Goal: Transaction & Acquisition: Download file/media

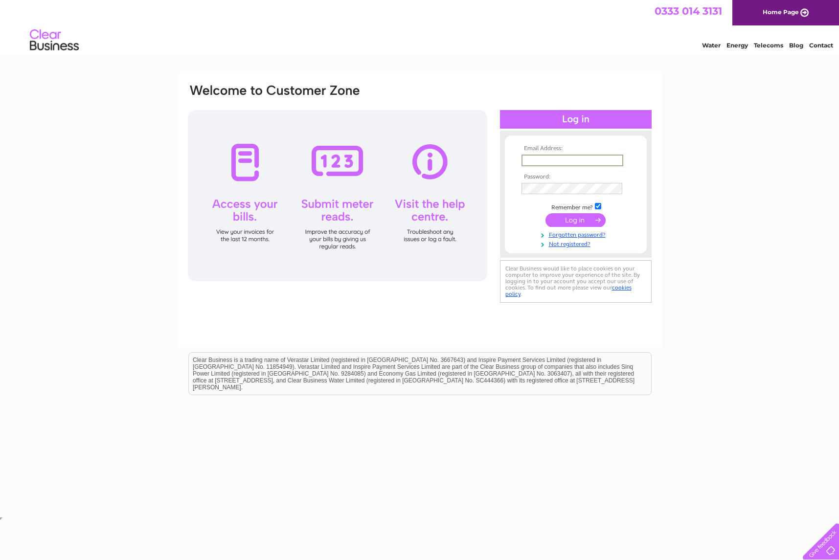
type input "david.home@wedderburncastle.com"
click at [573, 224] on input "submit" at bounding box center [575, 219] width 60 height 14
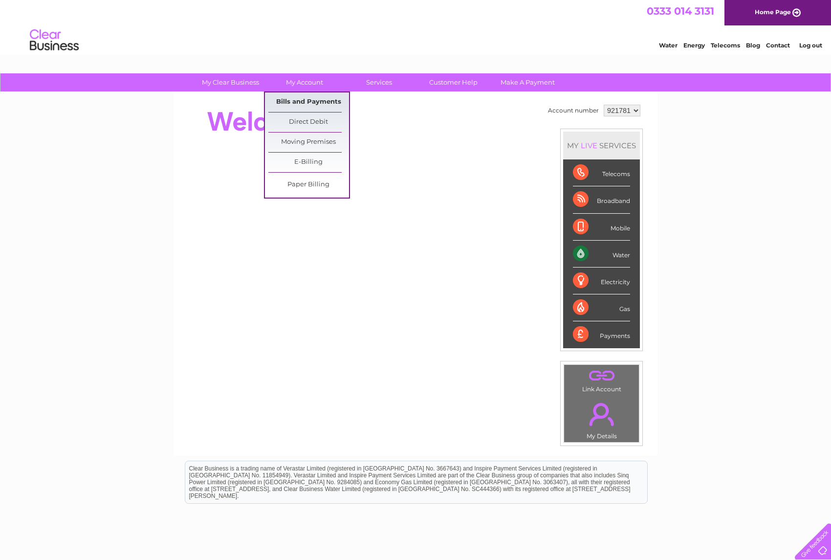
click at [308, 103] on link "Bills and Payments" at bounding box center [308, 102] width 81 height 20
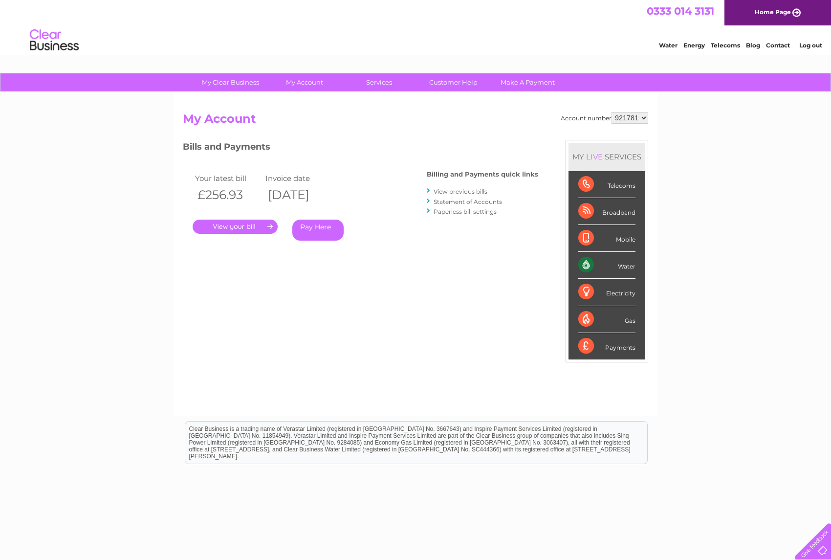
click at [251, 228] on link "." at bounding box center [235, 227] width 85 height 14
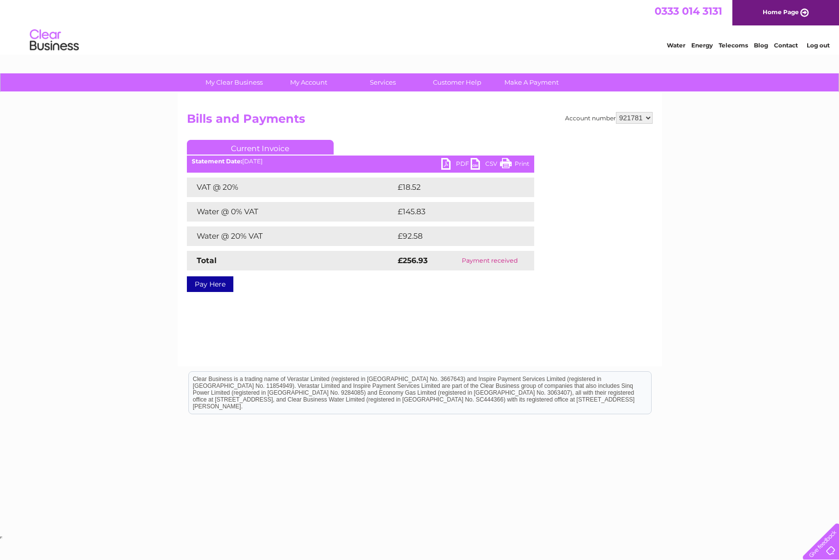
select select "938286"
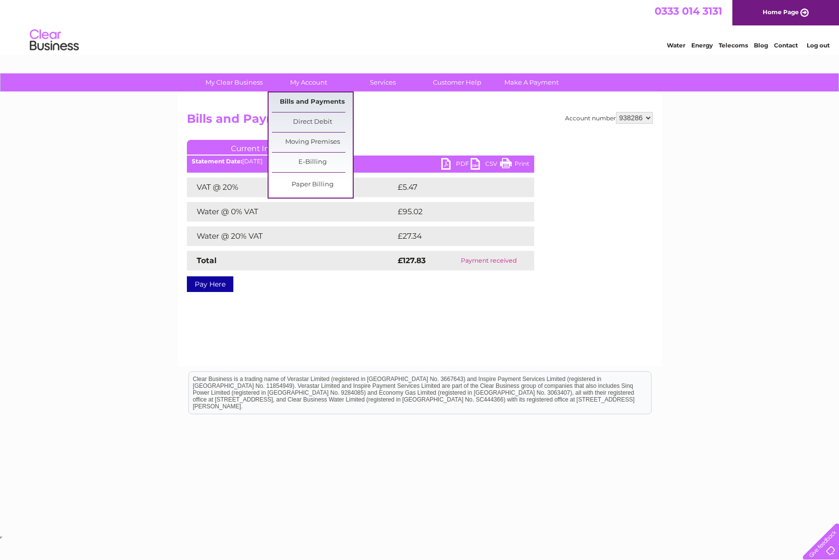
click at [317, 99] on link "Bills and Payments" at bounding box center [312, 102] width 81 height 20
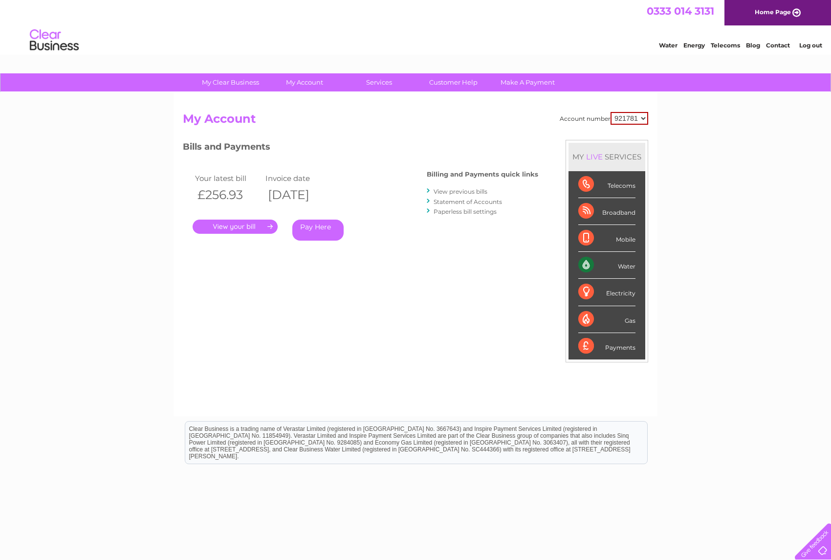
click at [462, 190] on link "View previous bills" at bounding box center [461, 191] width 54 height 7
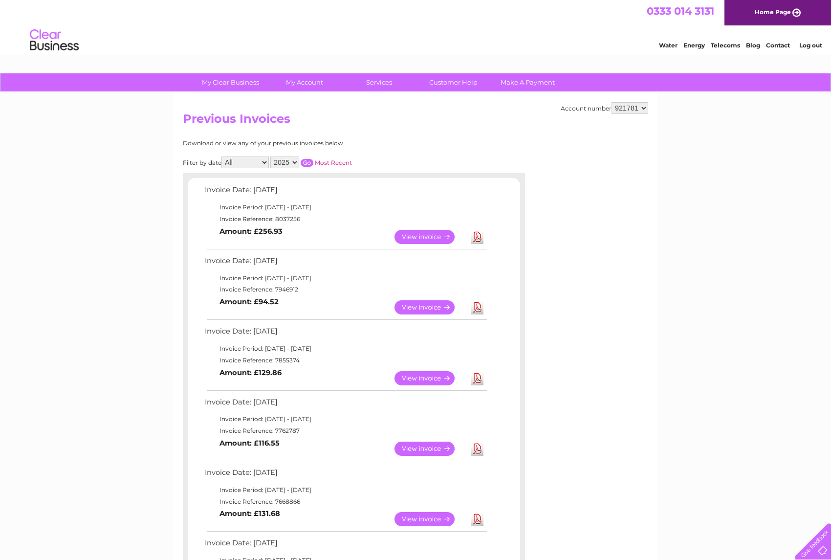
select select "938286"
click at [476, 305] on link "Download" at bounding box center [477, 307] width 12 height 14
click at [474, 237] on link "Download" at bounding box center [477, 237] width 12 height 14
